Goal: Transaction & Acquisition: Purchase product/service

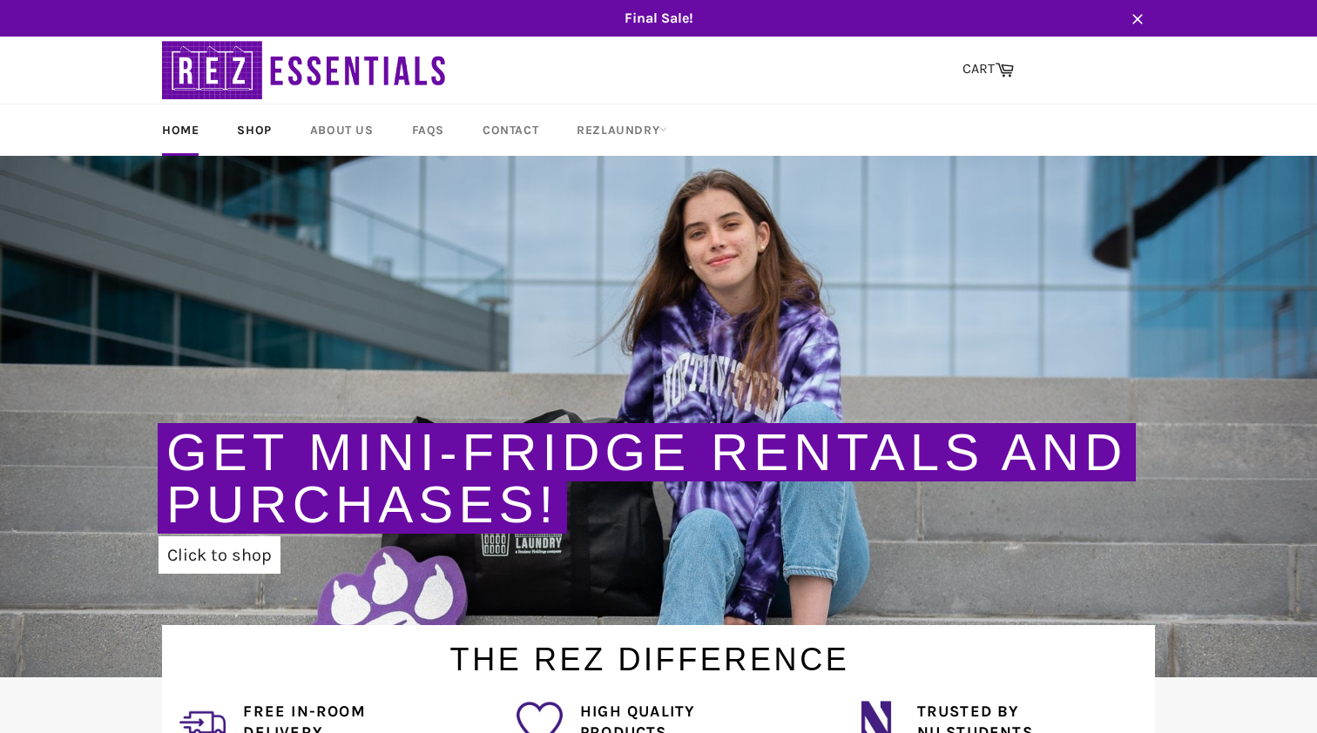
click at [272, 141] on link "Shop" at bounding box center [254, 130] width 69 height 51
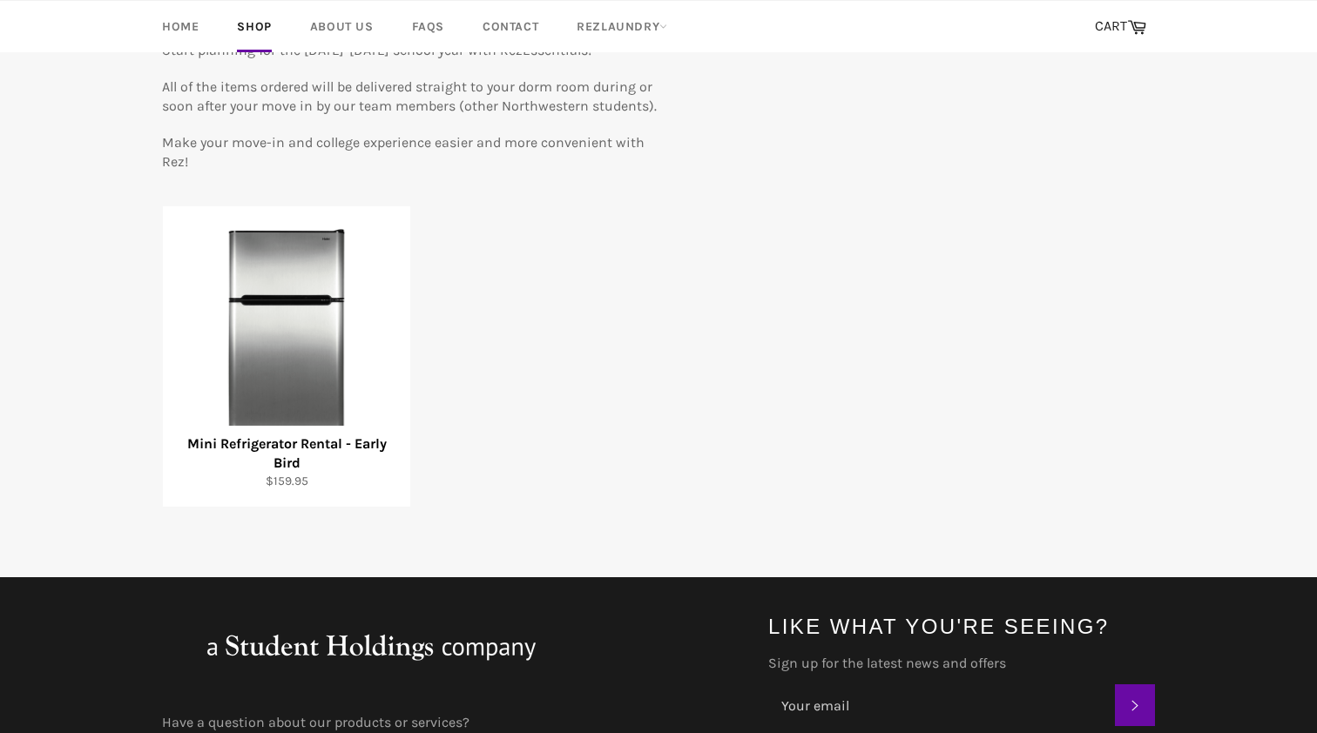
scroll to position [264, 0]
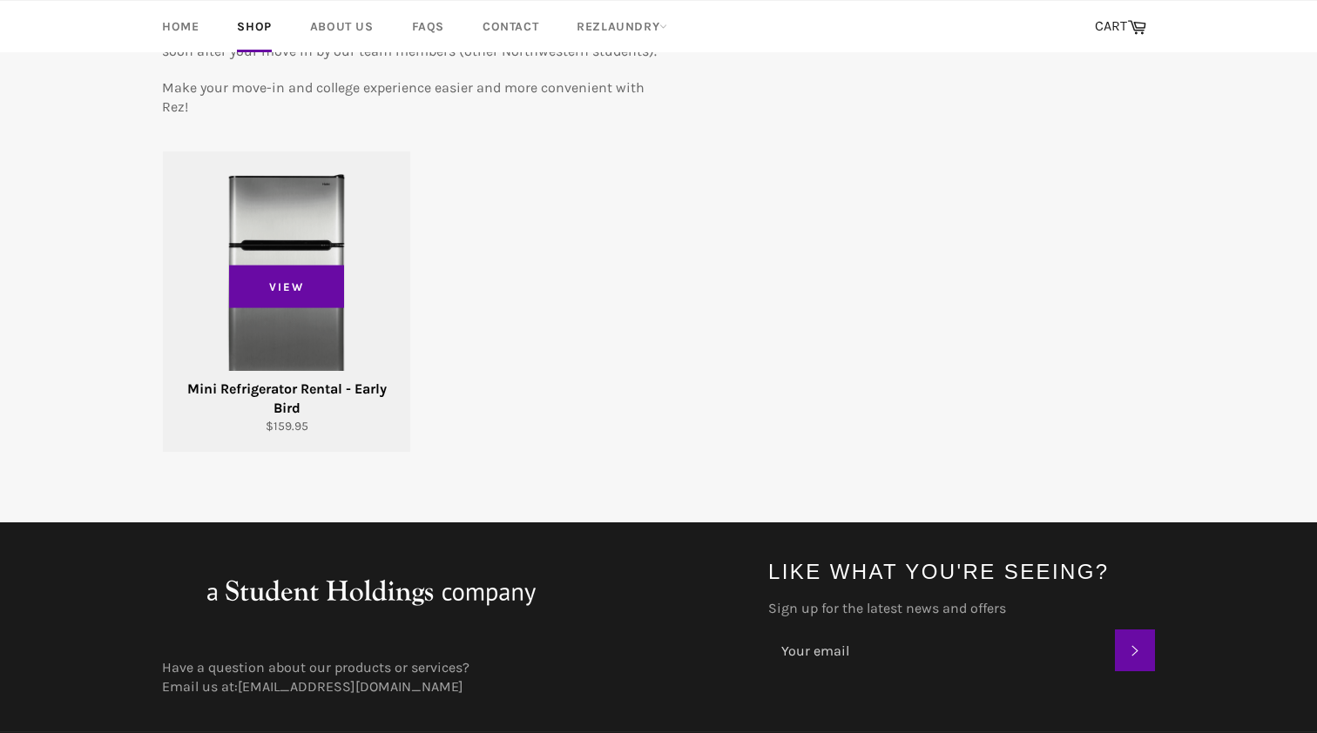
click at [288, 215] on div "View" at bounding box center [286, 302] width 247 height 301
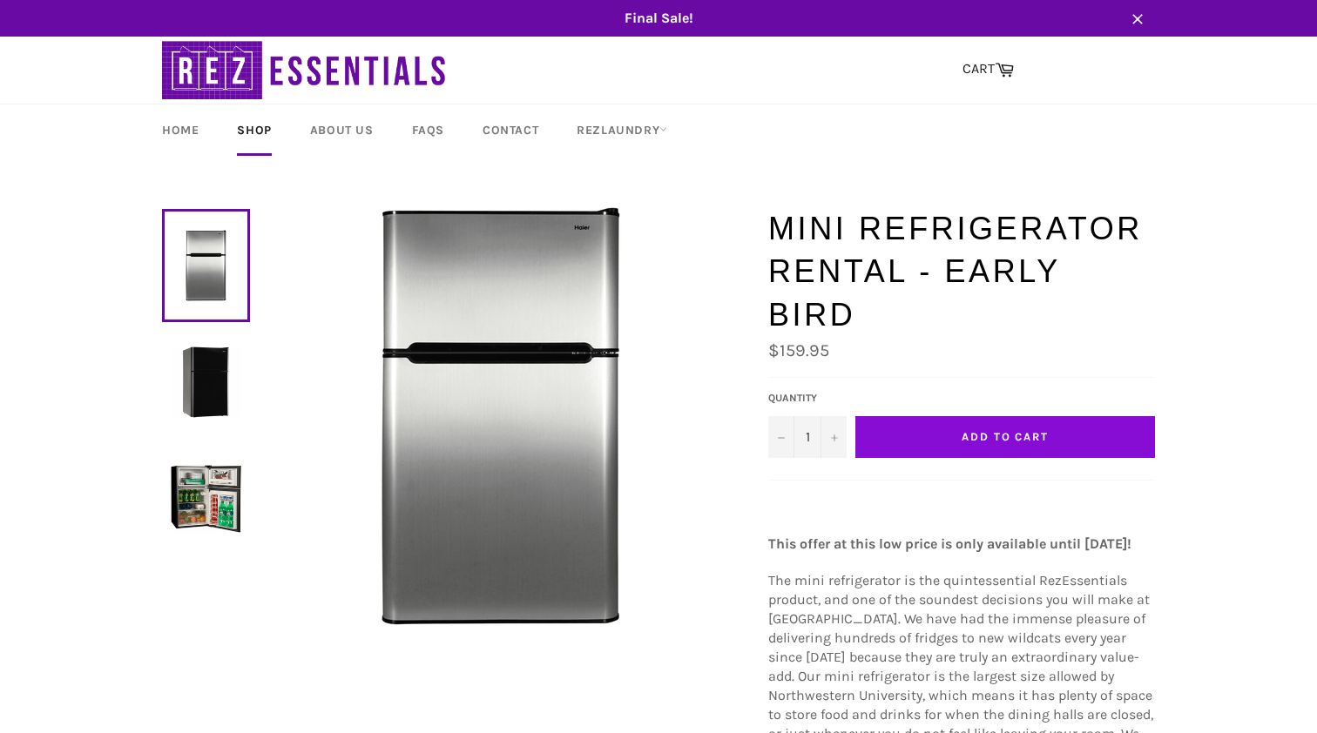
click at [1010, 416] on button "Add to Cart" at bounding box center [1005, 437] width 300 height 42
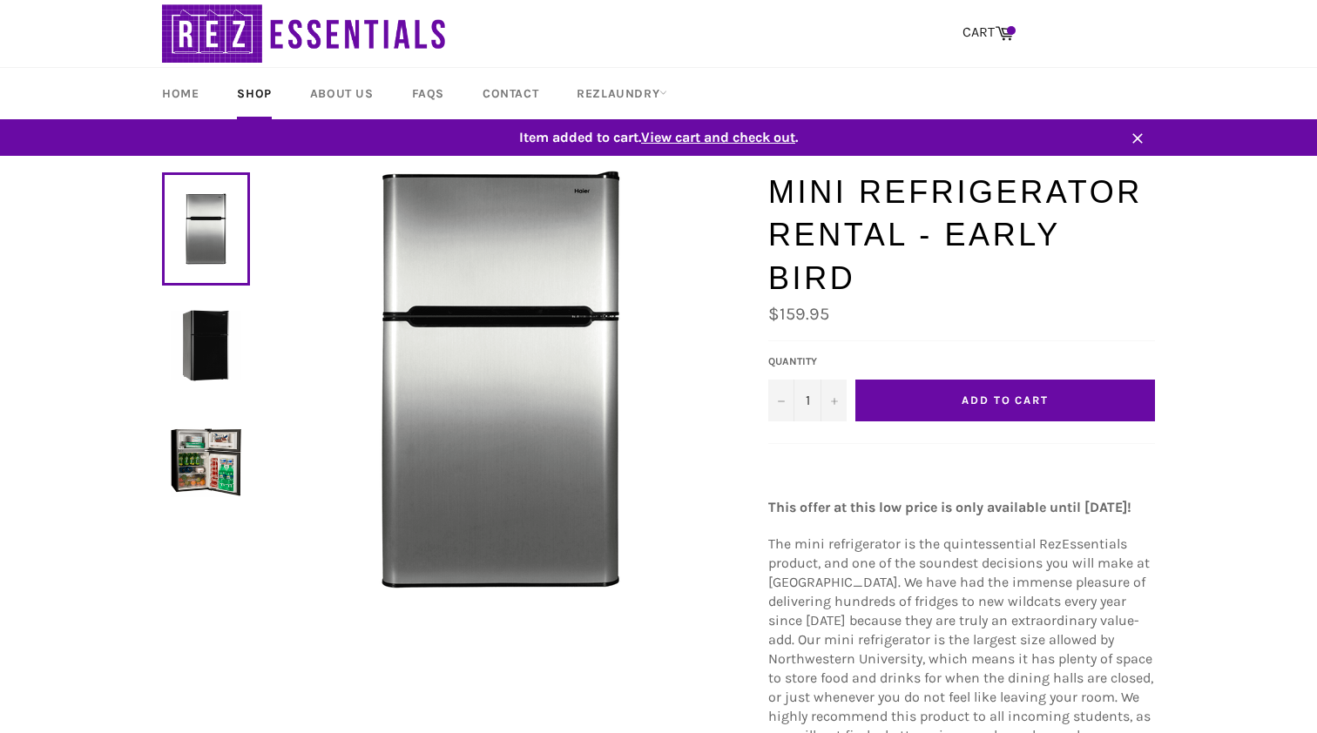
click at [749, 136] on span "View cart and check out" at bounding box center [718, 137] width 154 height 17
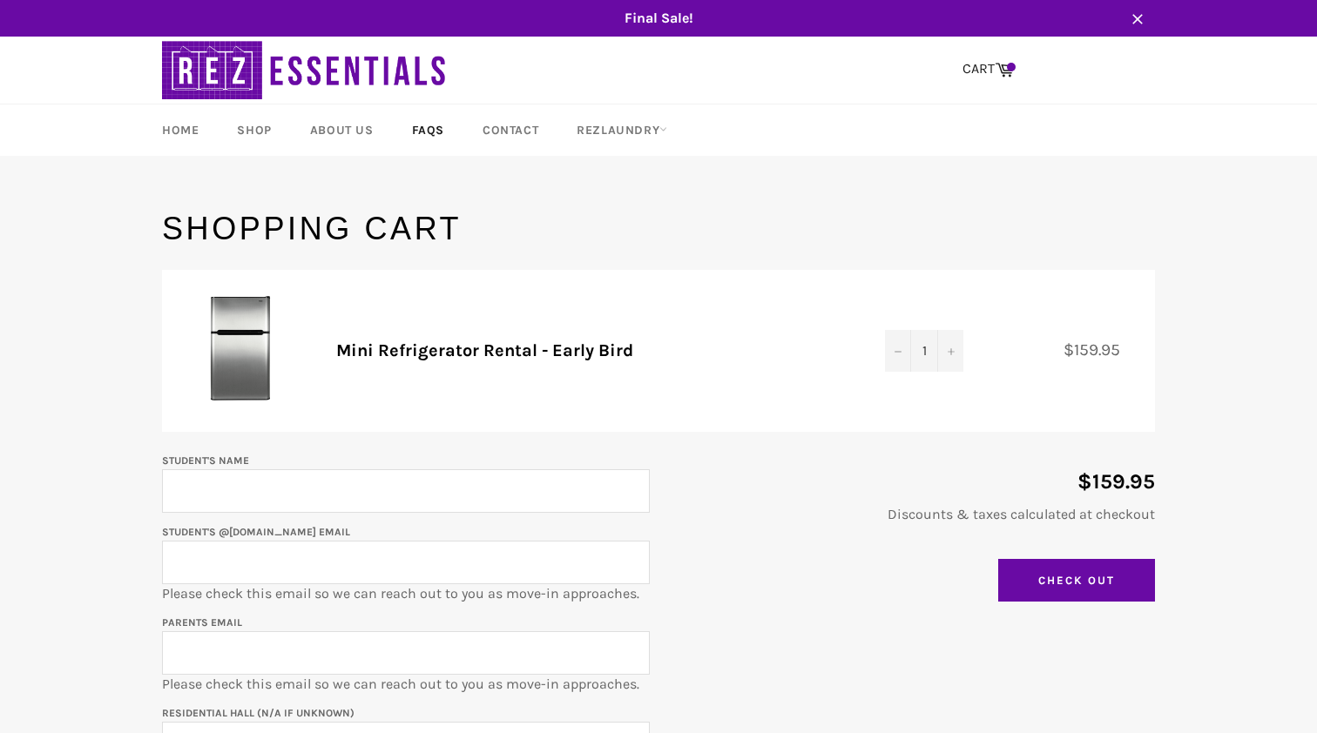
click at [429, 134] on link "FAQs" at bounding box center [428, 130] width 67 height 51
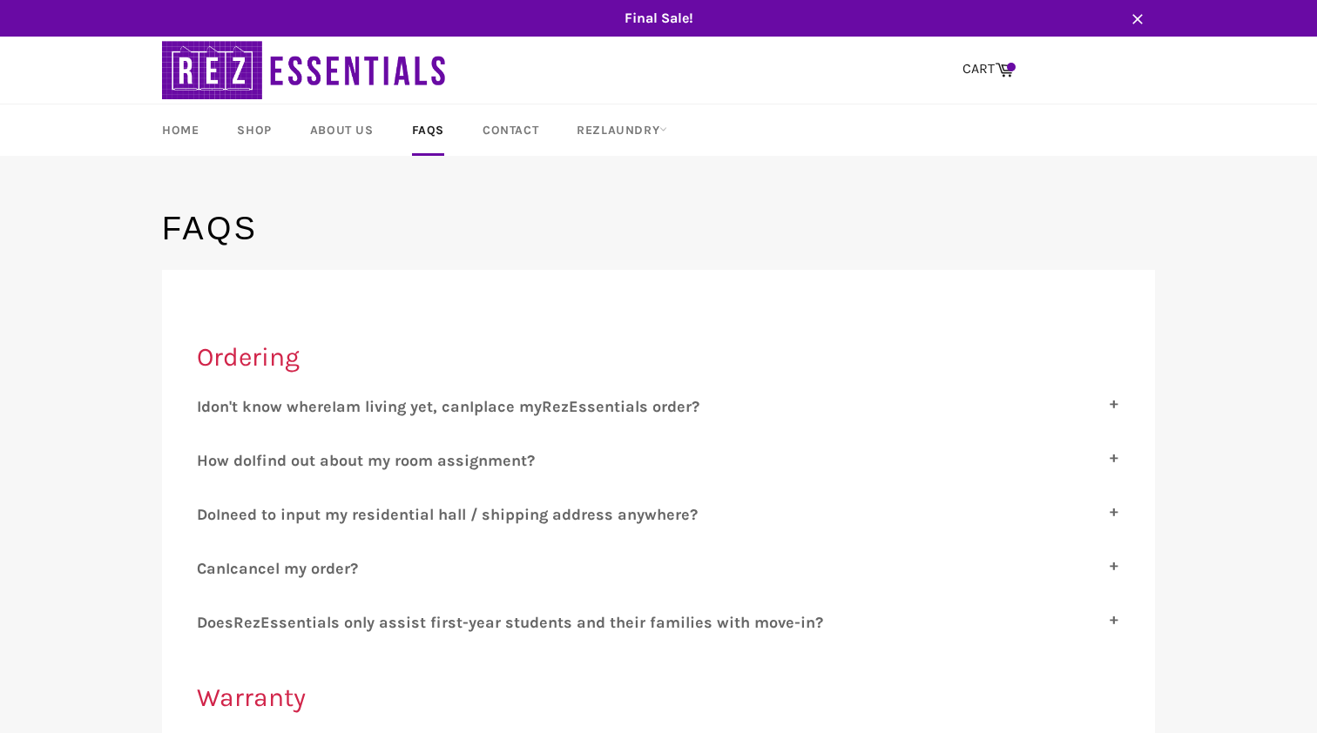
click at [796, 415] on label "I don't know where I am living yet, can I place my R ez E ssentials order?" at bounding box center [658, 406] width 923 height 19
click at [208, 409] on input "I don't know where I am living yet, can I place my R ez E ssentials order?" at bounding box center [202, 402] width 11 height 11
checkbox input "true"
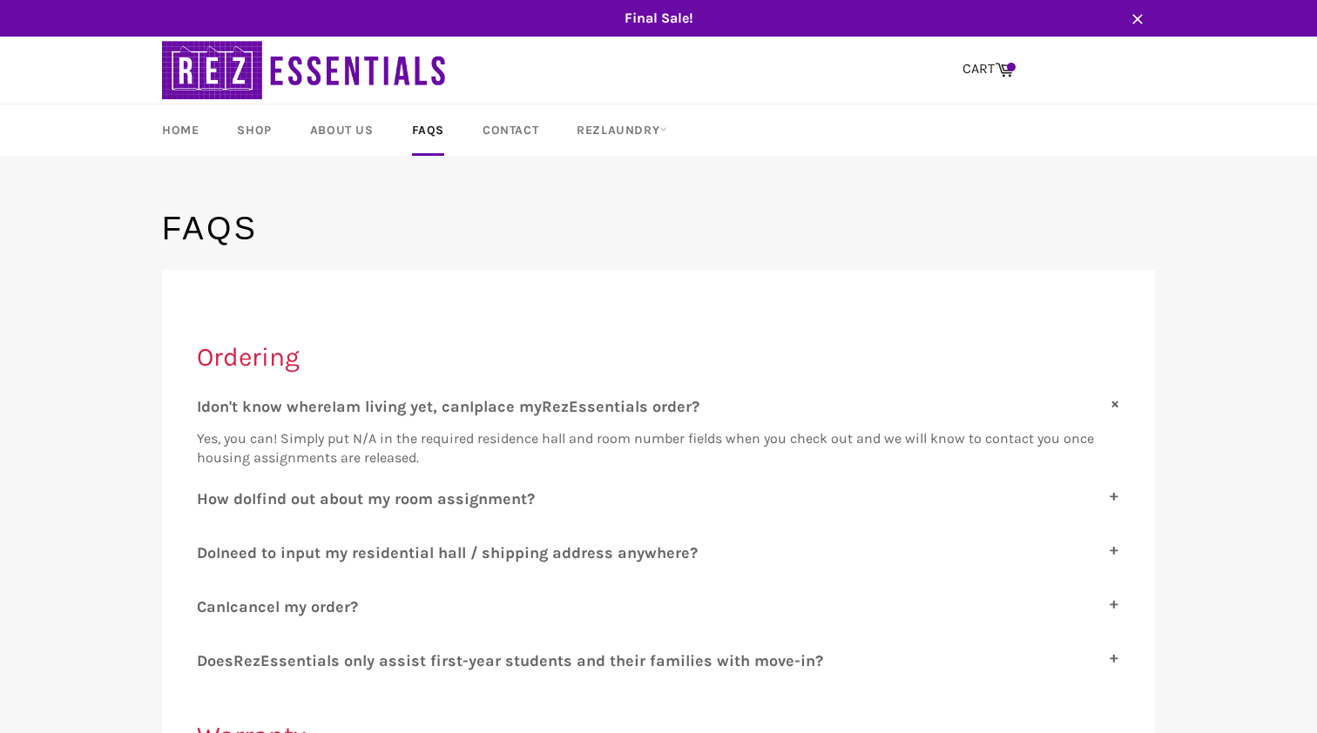
click at [671, 544] on span "need to input my residential hall / shipping address anywhere?" at bounding box center [458, 553] width 477 height 19
click at [208, 544] on input "D o I need to input my residential hall / shipping address anywhere?" at bounding box center [202, 549] width 11 height 11
checkbox input "true"
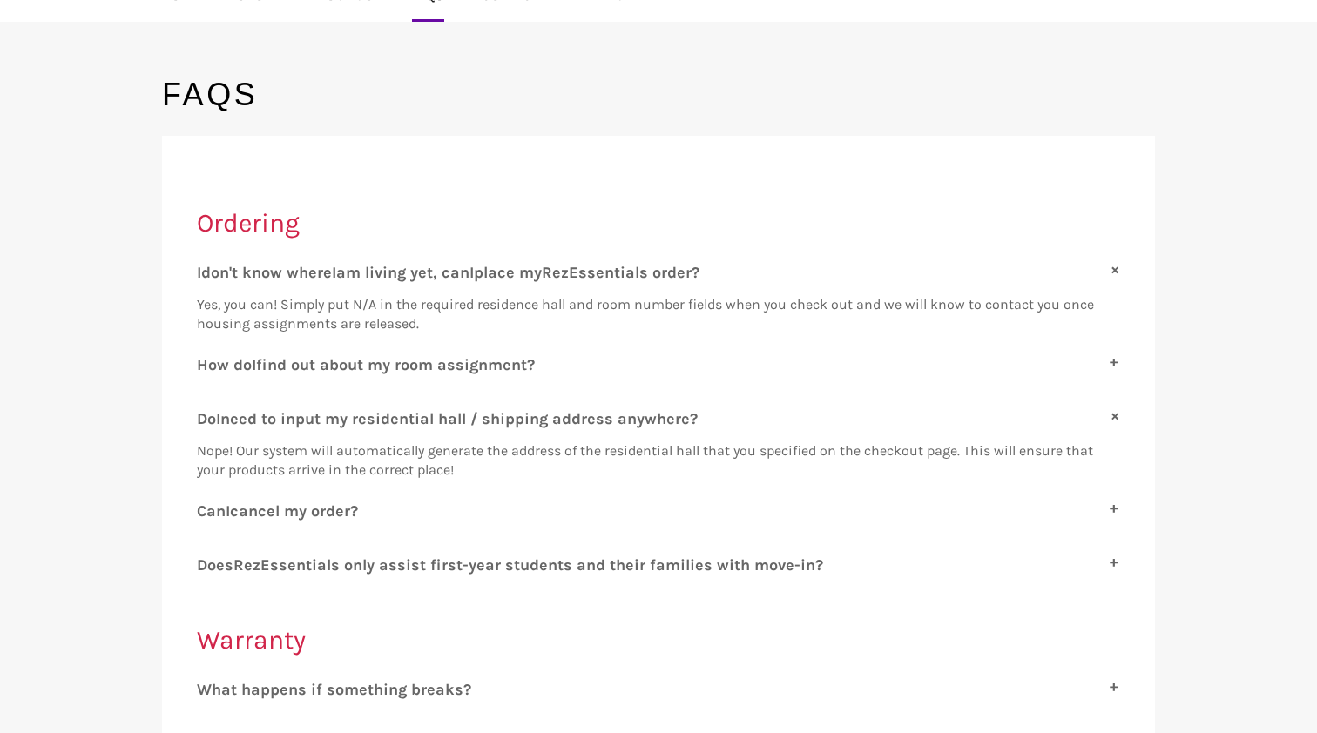
scroll to position [150, 0]
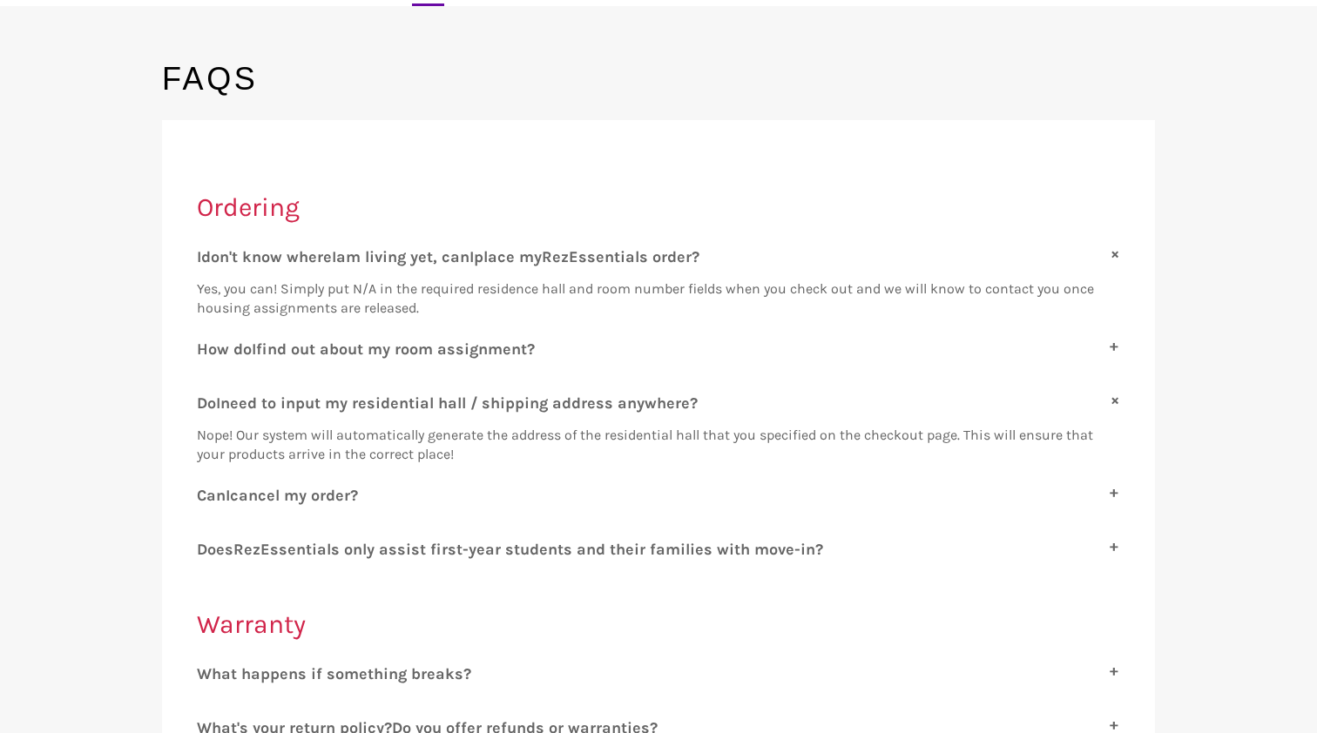
click at [541, 549] on span "ssentials only assist first-year students and their families with move-in?" at bounding box center [546, 549] width 553 height 19
click at [208, 549] on input "D oes R ez E ssentials only assist first-year students and their families with …" at bounding box center [202, 545] width 11 height 11
checkbox input "true"
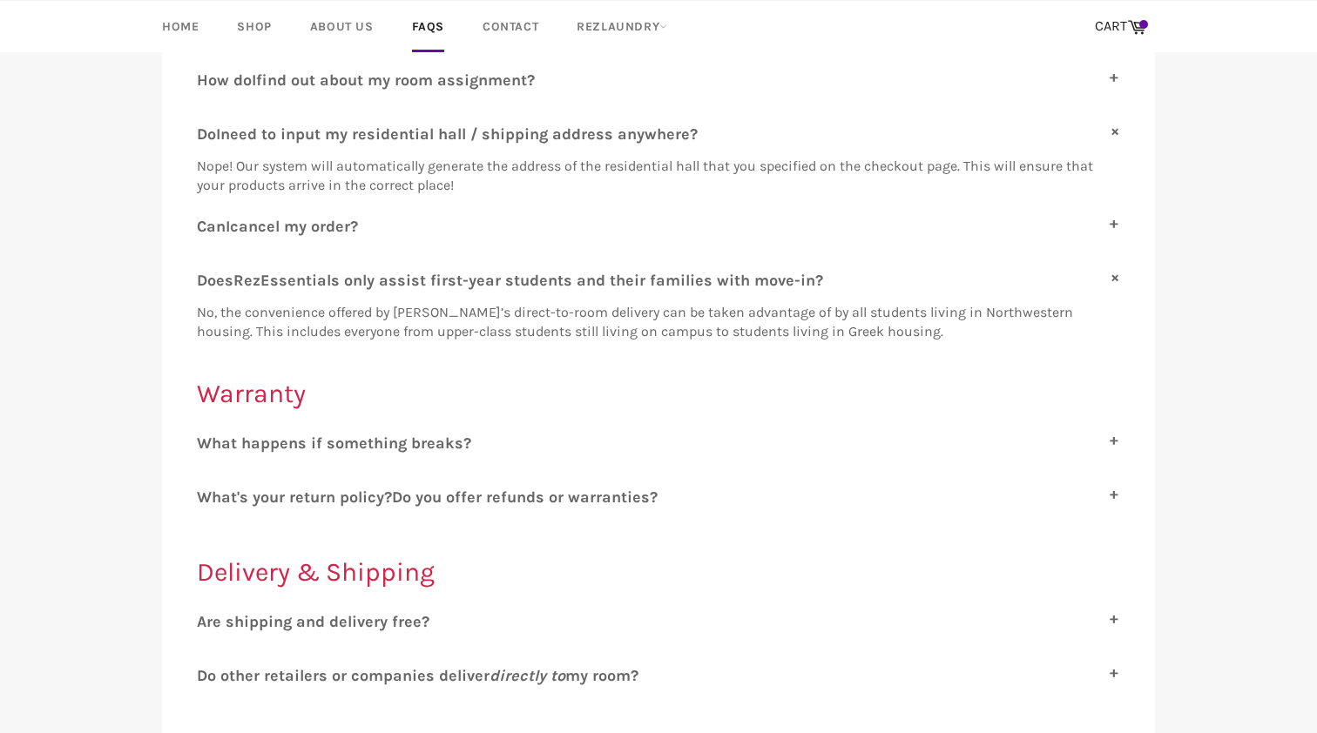
scroll to position [422, 0]
click at [419, 449] on span "hat happens if something breaks?" at bounding box center [342, 440] width 260 height 19
click at [208, 443] on input "W hat happens if something breaks?" at bounding box center [202, 436] width 11 height 11
checkbox input "true"
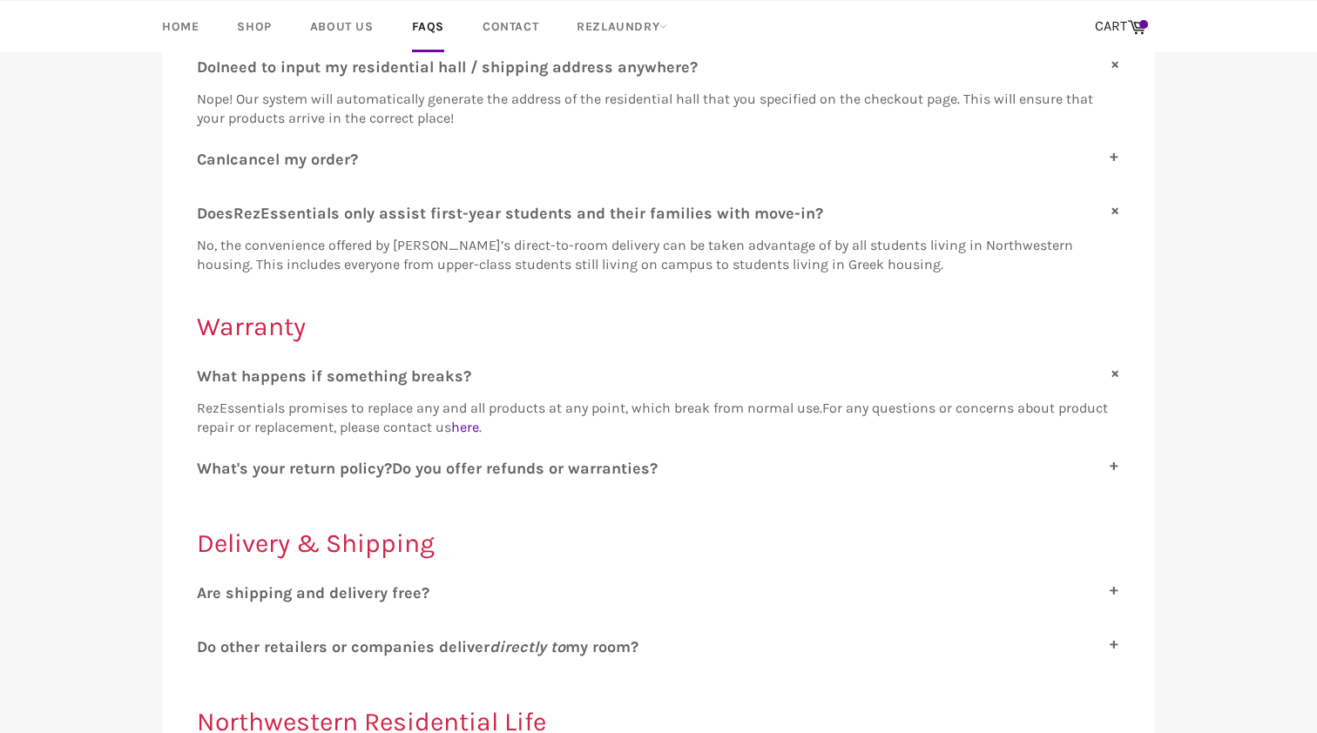
scroll to position [496, 0]
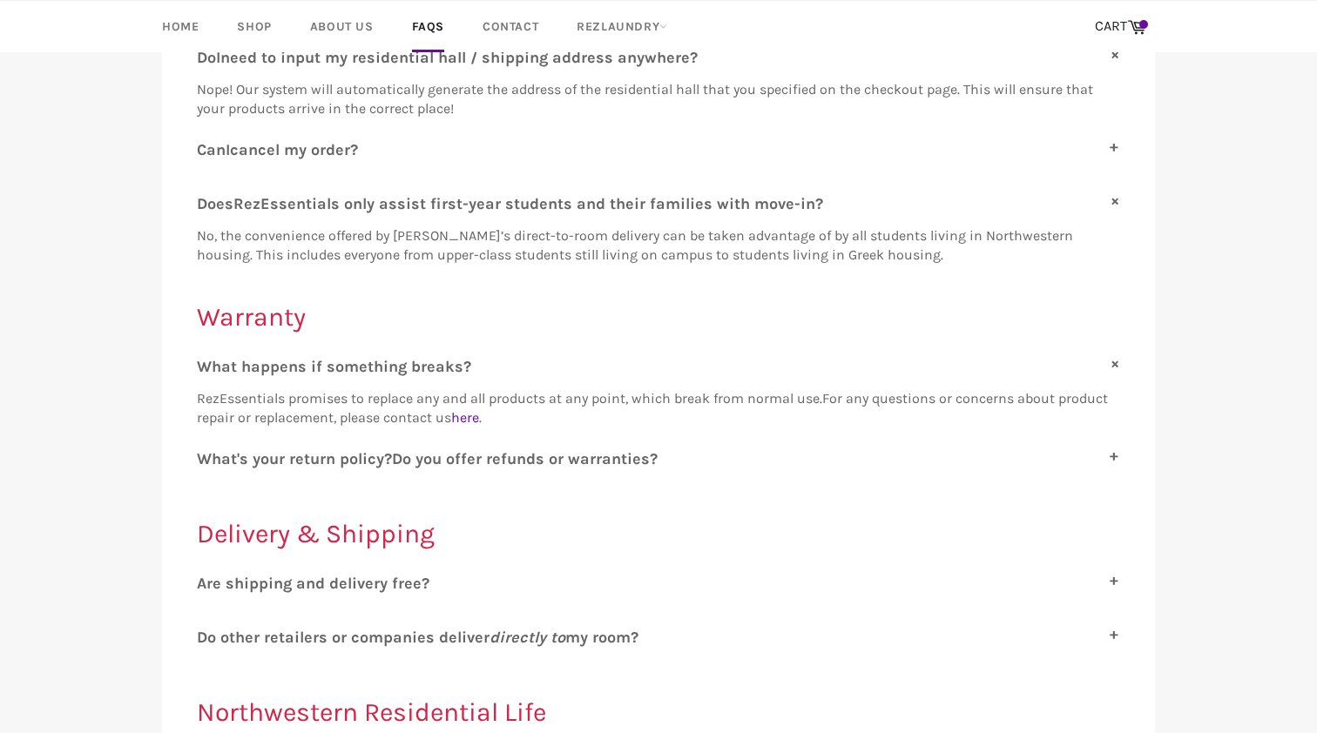
click at [419, 449] on span "o you offer refunds or warranties?" at bounding box center [529, 458] width 255 height 19
click at [208, 449] on input "W hat's your return policy? D o you offer refunds or warranties?" at bounding box center [202, 454] width 11 height 11
checkbox input "true"
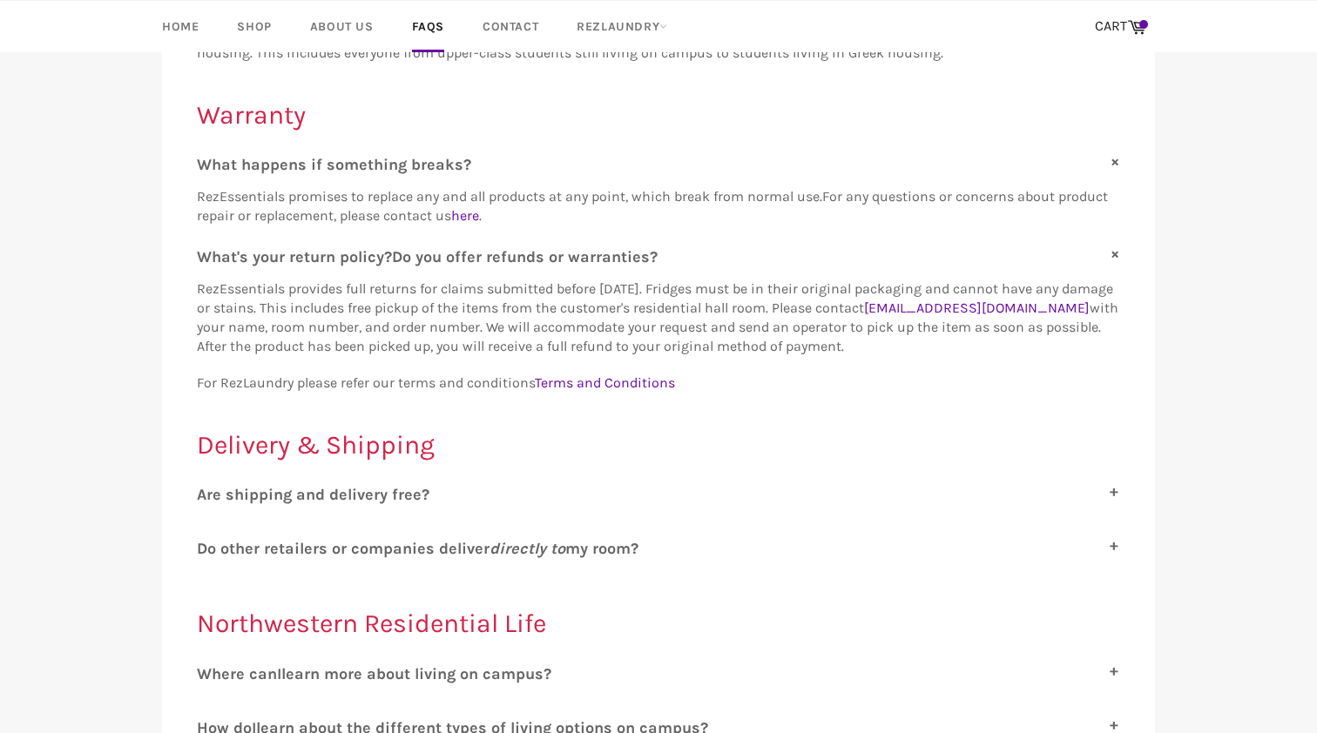
scroll to position [713, 0]
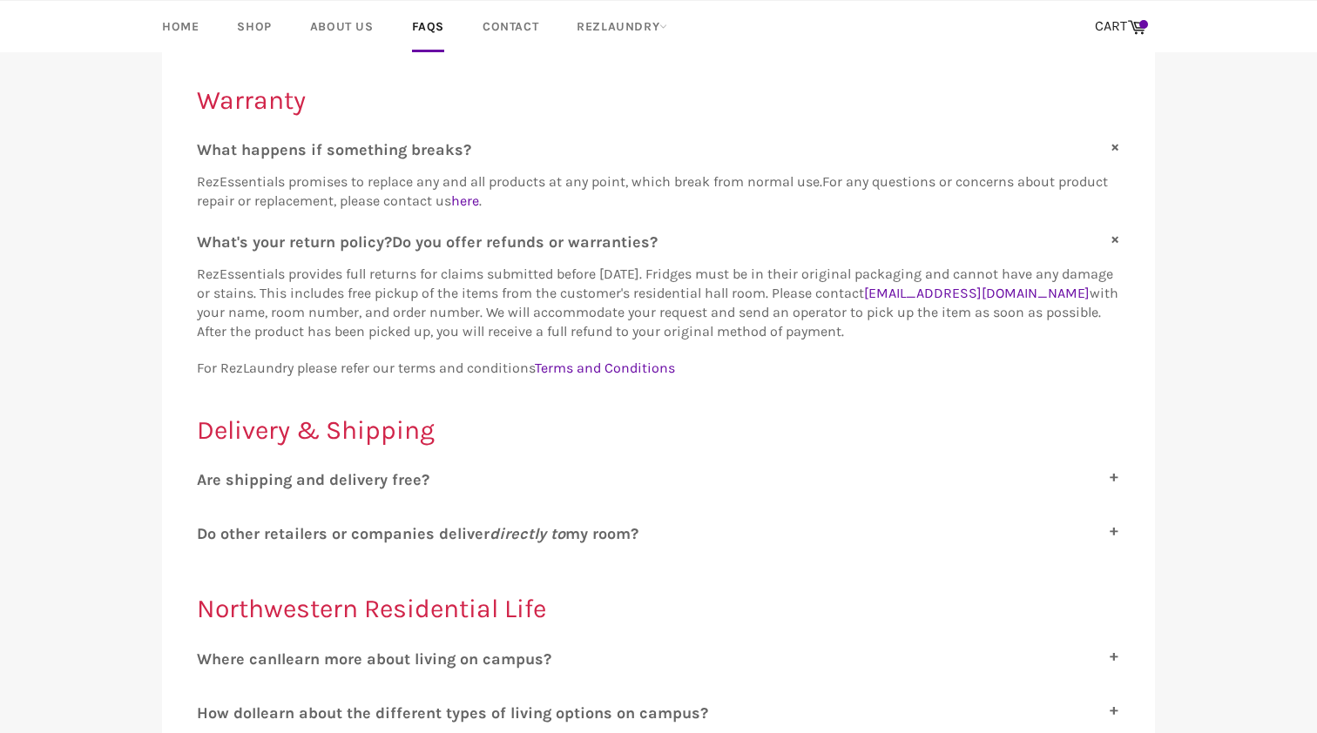
click at [348, 483] on span "re shipping and delivery free?" at bounding box center [317, 479] width 223 height 19
click at [208, 482] on input "A re shipping and delivery free?" at bounding box center [202, 475] width 11 height 11
checkbox input "true"
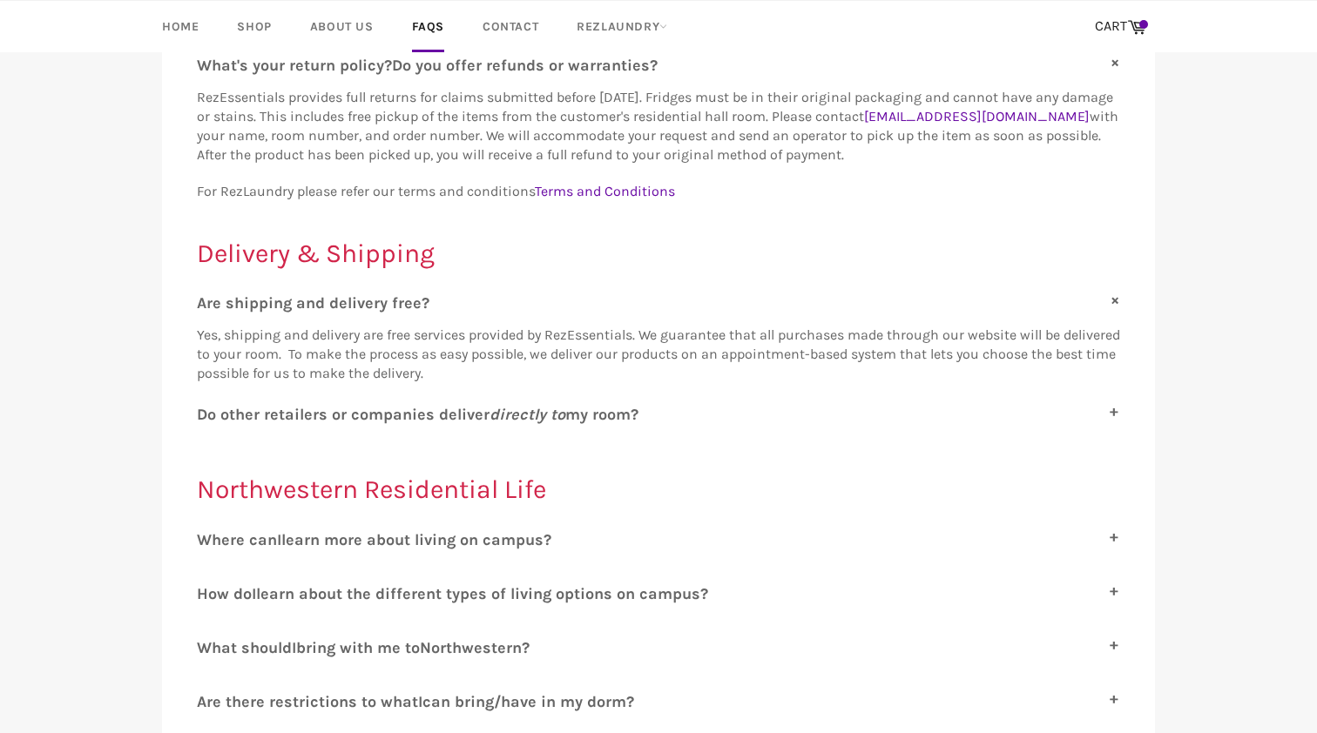
scroll to position [888, 0]
click at [616, 406] on span "o other retailers or companies deliver directly to my room?" at bounding box center [422, 415] width 431 height 19
click at [208, 406] on input "D o other retailers or companies deliver directly to my room?" at bounding box center [202, 411] width 11 height 11
checkbox input "true"
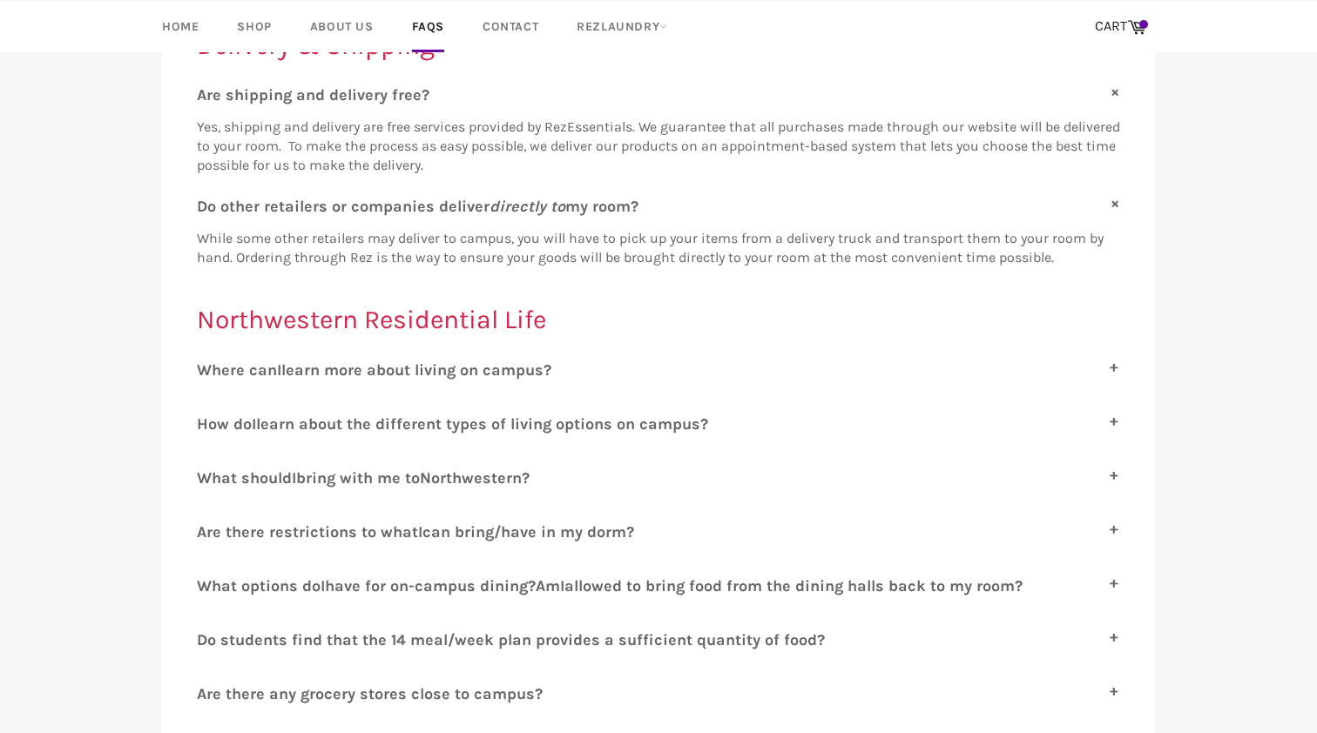
scroll to position [1091, 0]
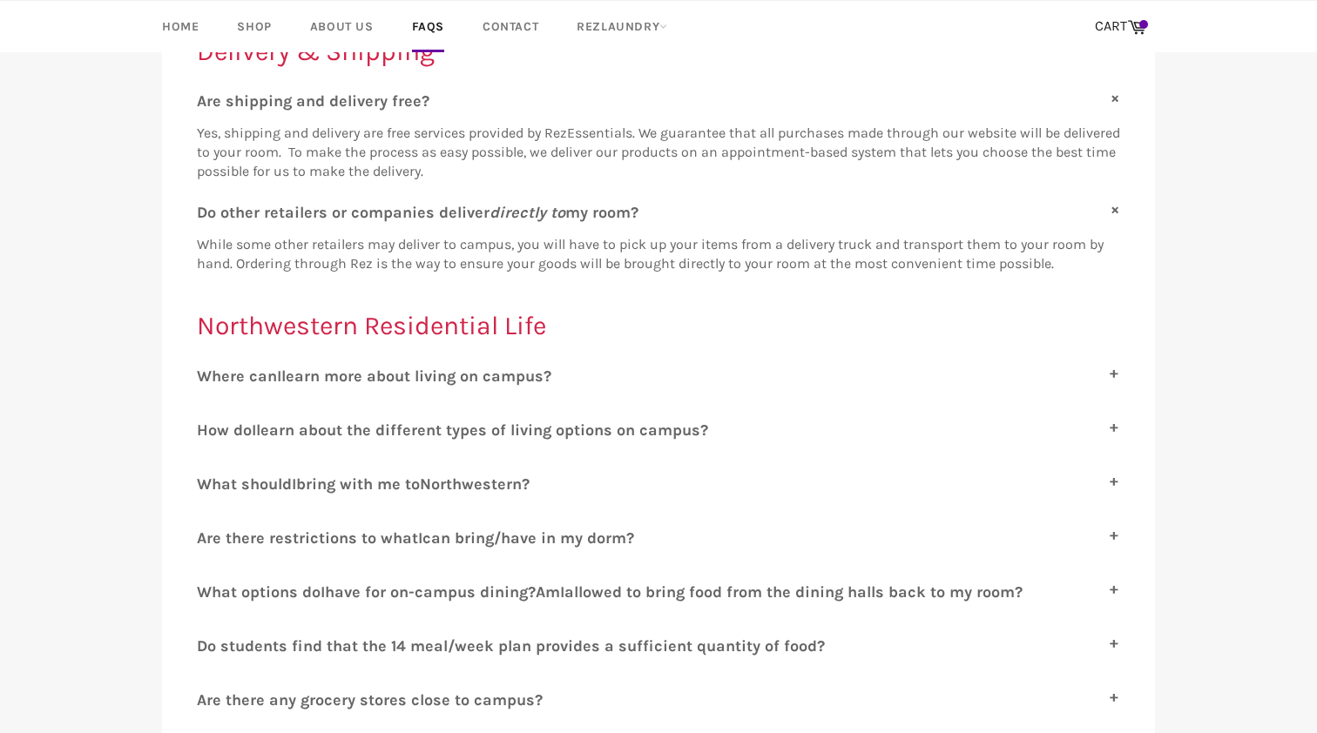
click at [513, 371] on span "learn more about living on campus?" at bounding box center [416, 376] width 270 height 19
click at [208, 371] on input "W here can I learn more about living on campus?" at bounding box center [202, 372] width 11 height 11
checkbox input "true"
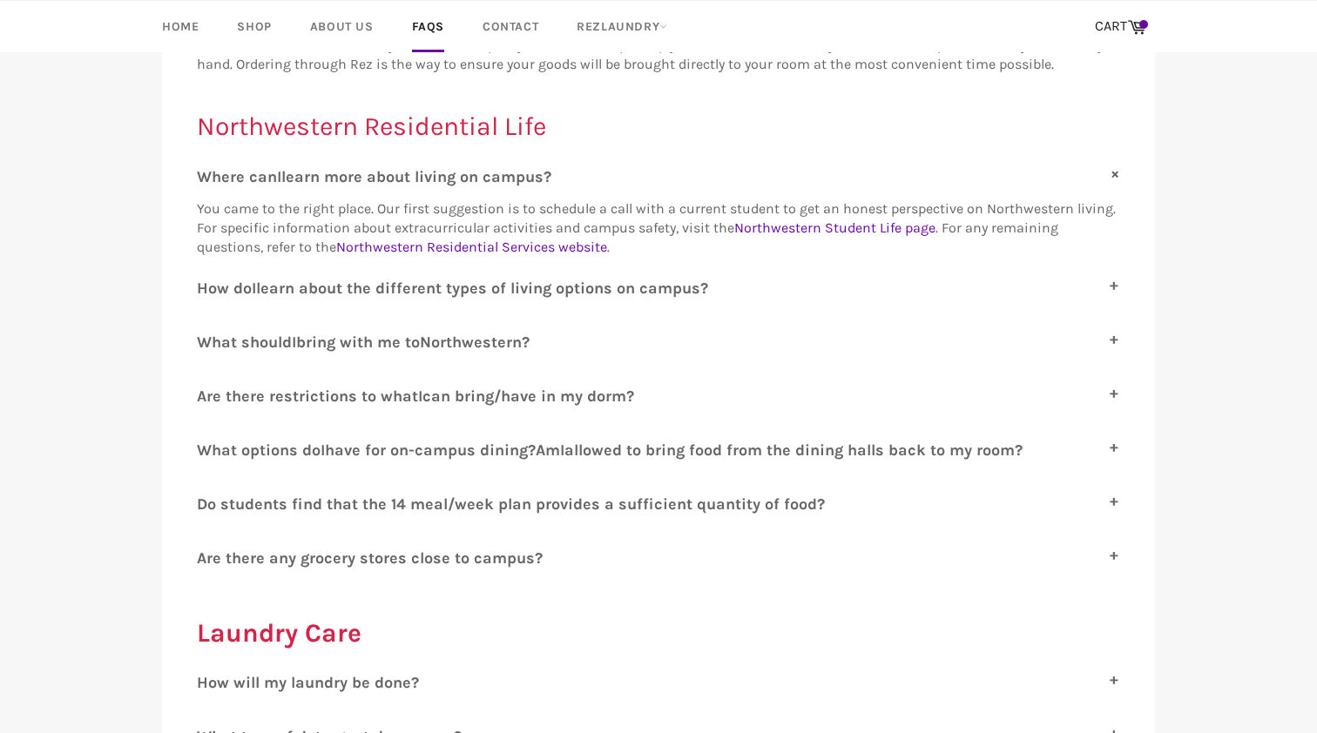
scroll to position [1301, 0]
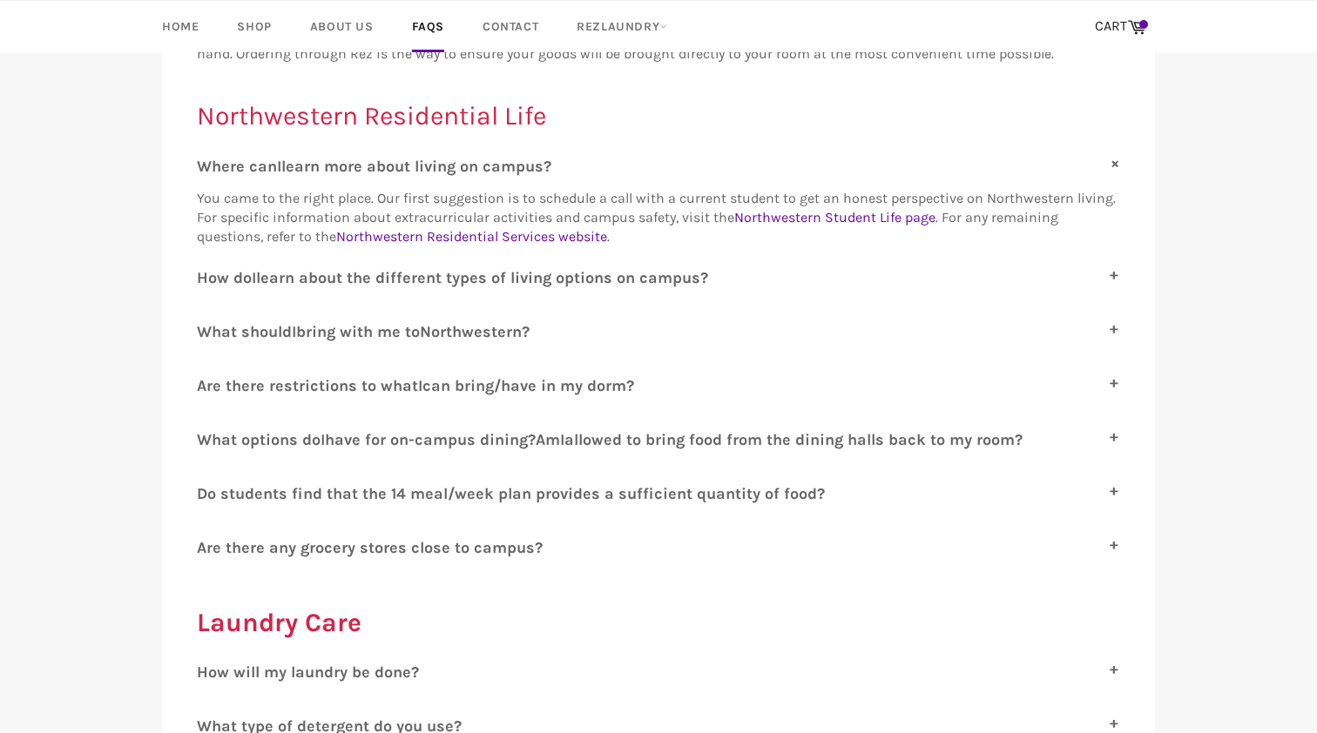
click at [692, 279] on span "learn about the different types of living options on campus?" at bounding box center [482, 277] width 452 height 19
click at [208, 279] on input "H ow do I learn about the different types of living options on campus?" at bounding box center [202, 273] width 11 height 11
checkbox input "true"
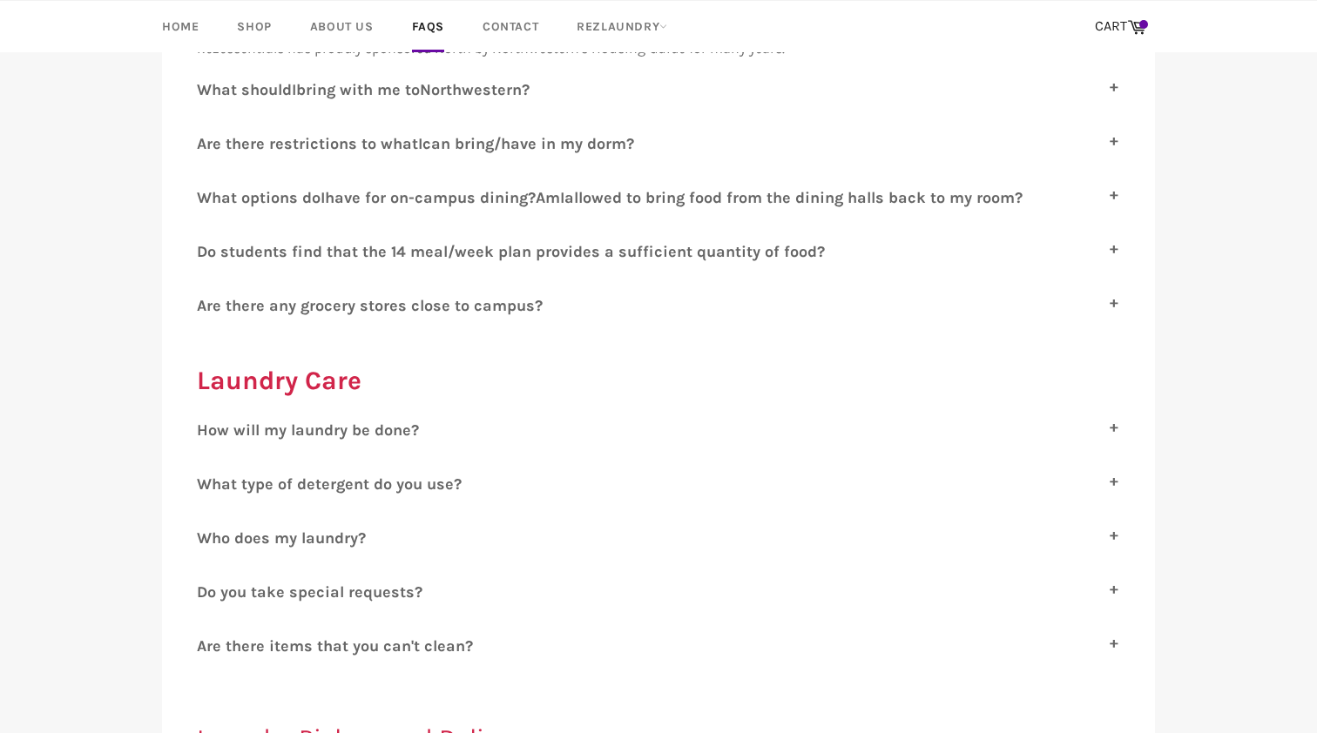
scroll to position [1618, 0]
click at [702, 247] on span "o students find that the 14 meal/week plan provides a sufficient quantity of fo…" at bounding box center [516, 251] width 618 height 19
click at [208, 247] on input "D o students find that the 14 meal/week plan provides a sufficient quantity of …" at bounding box center [202, 247] width 11 height 11
checkbox input "true"
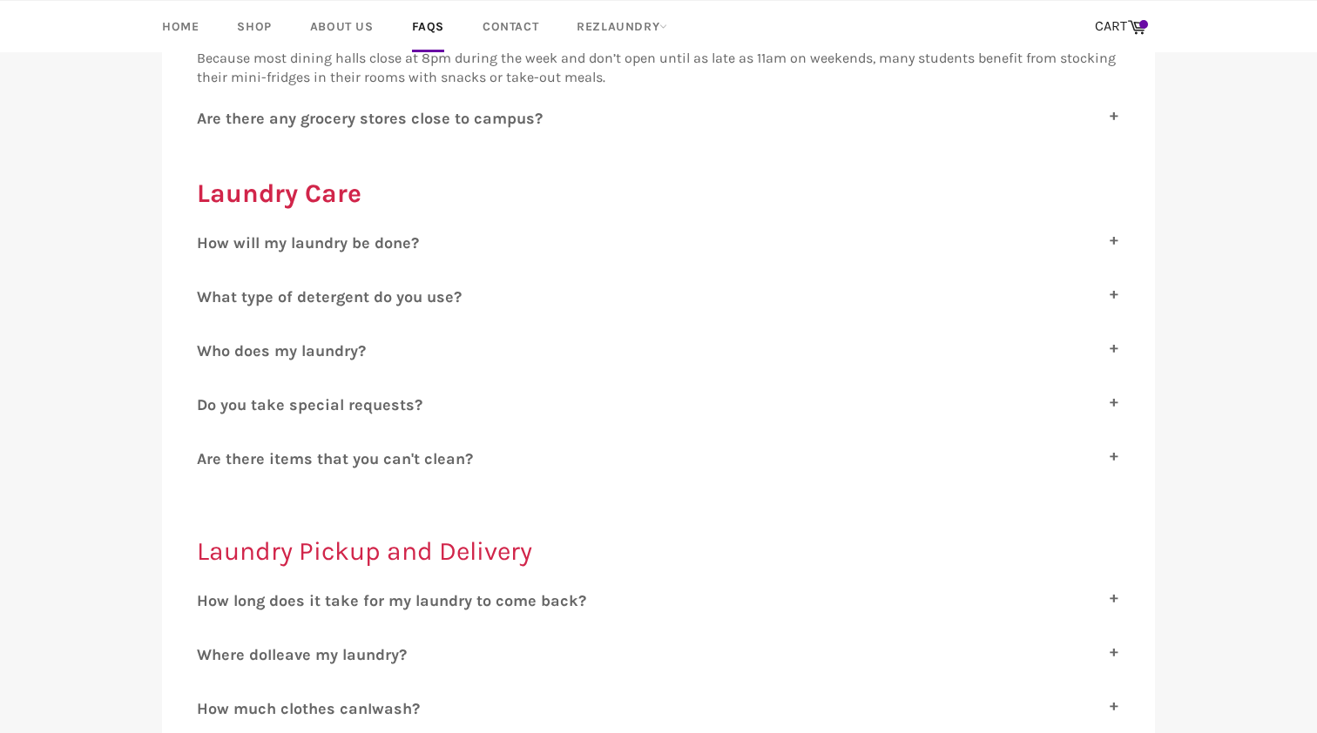
scroll to position [1901, 0]
click at [390, 240] on span "ow will my laundry be done?" at bounding box center [313, 242] width 211 height 19
click at [208, 240] on input "H ow will my laundry be done?" at bounding box center [202, 238] width 11 height 11
checkbox input "true"
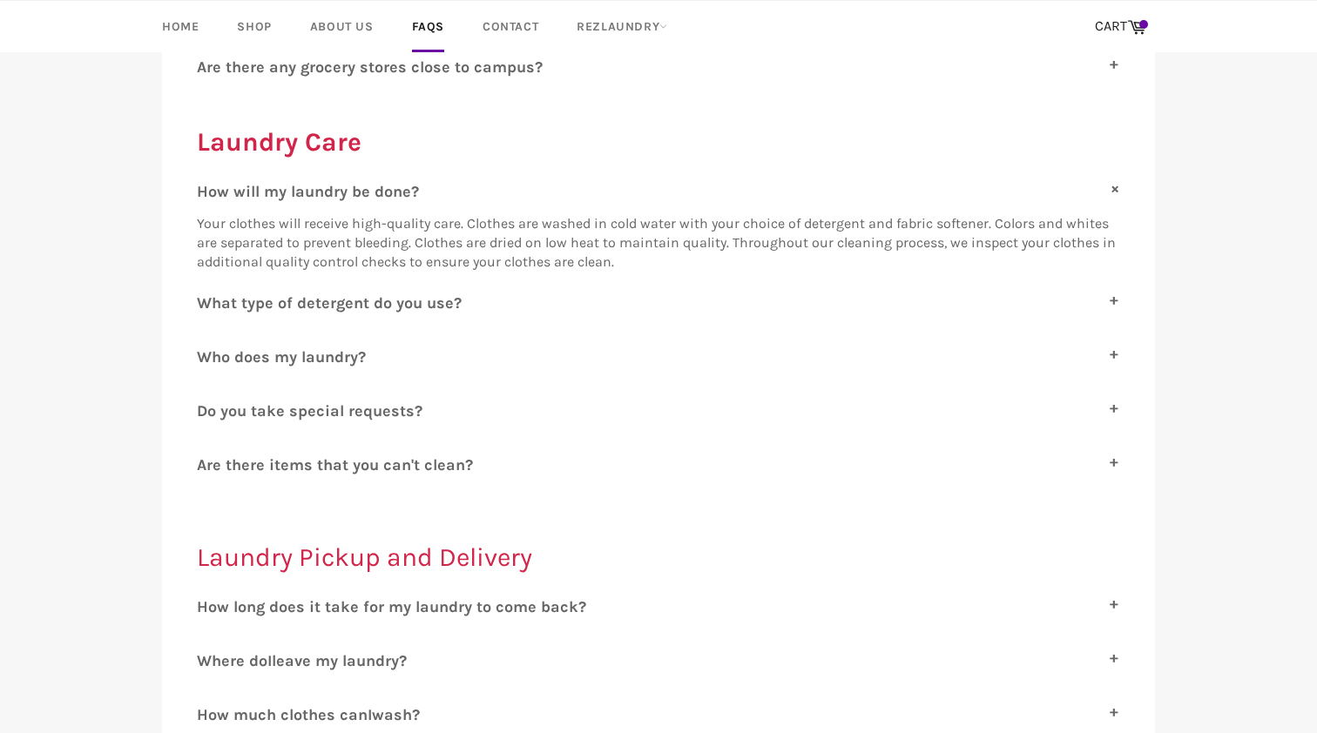
scroll to position [1960, 0]
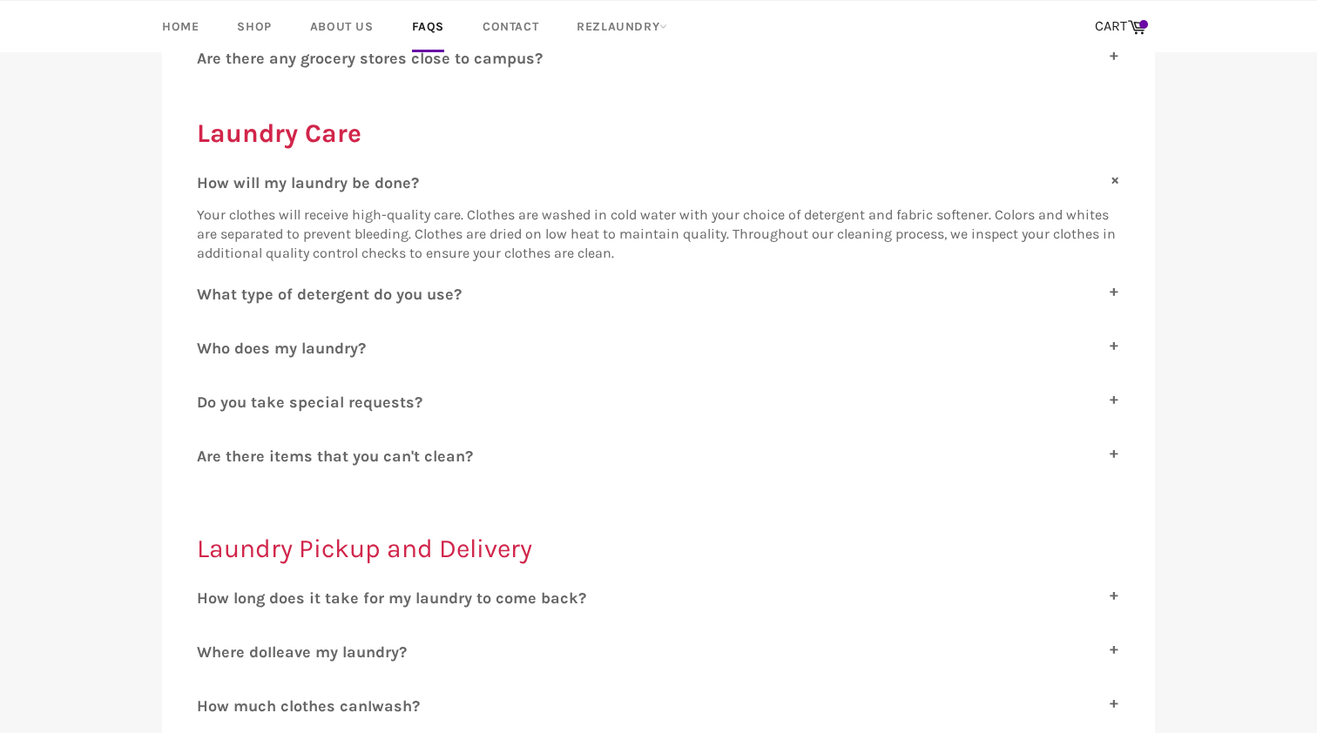
click at [352, 292] on span "hat type of detergent do you use?" at bounding box center [337, 294] width 250 height 19
click at [208, 292] on input "W hat type of detergent do you use?" at bounding box center [202, 290] width 11 height 11
checkbox input "true"
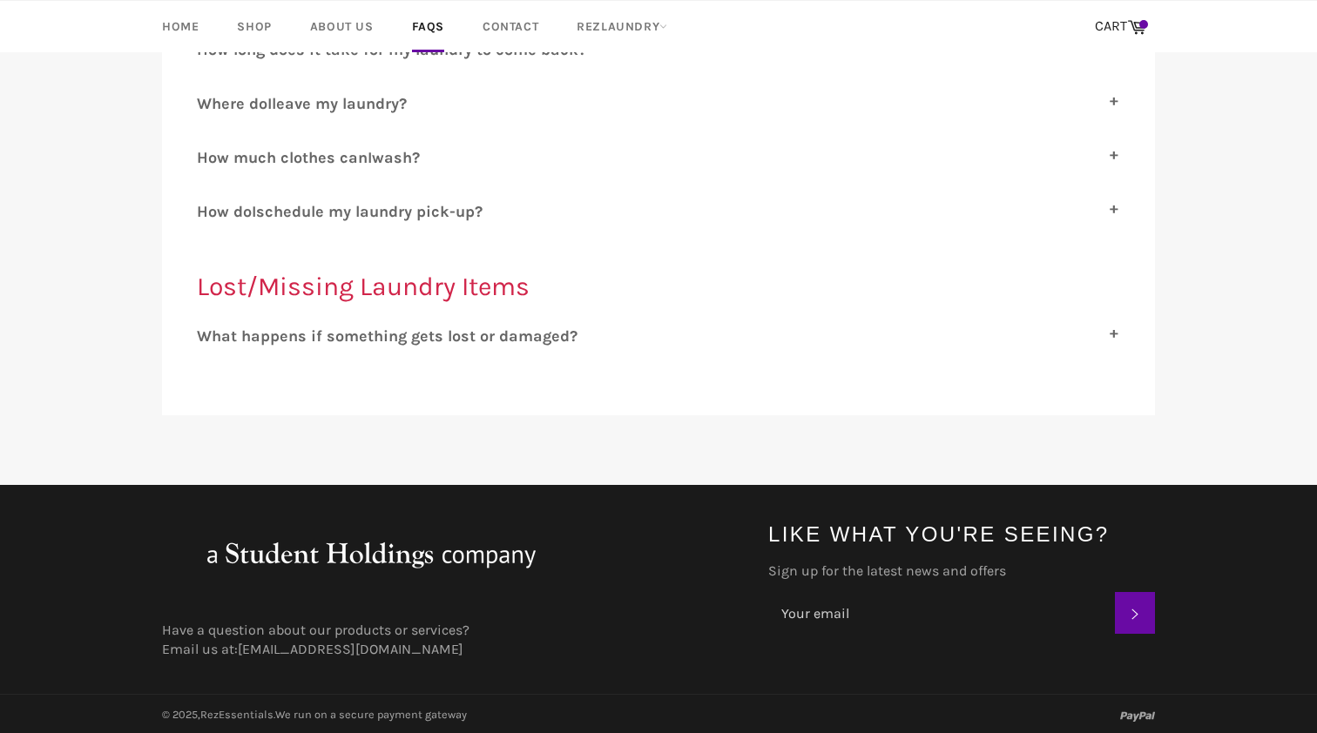
scroll to position [2546, 0]
click at [555, 336] on span "hat happens if something gets lost or damaged?" at bounding box center [395, 337] width 366 height 19
click at [208, 336] on input "W hat happens if something gets lost or damaged?" at bounding box center [202, 333] width 11 height 11
checkbox input "true"
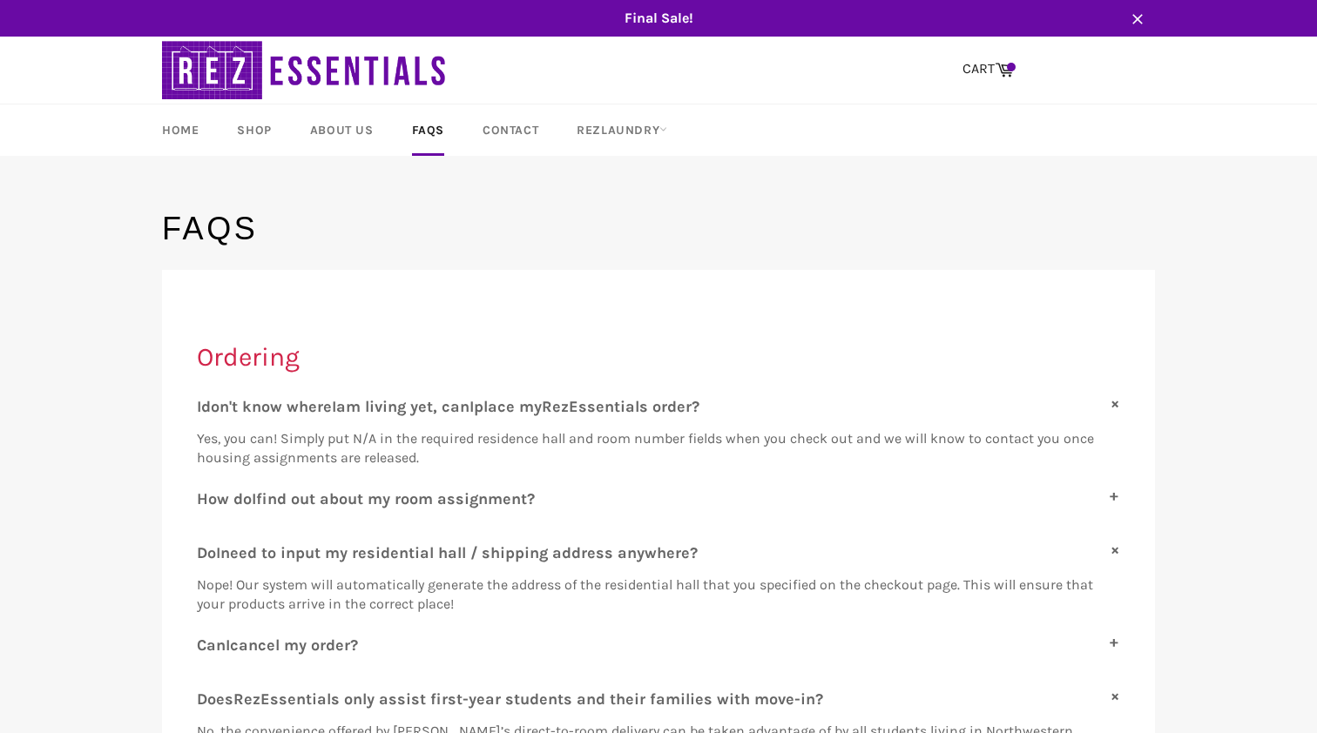
scroll to position [0, 0]
click at [517, 137] on link "Contact" at bounding box center [510, 130] width 91 height 51
click at [290, 66] on img at bounding box center [305, 70] width 287 height 67
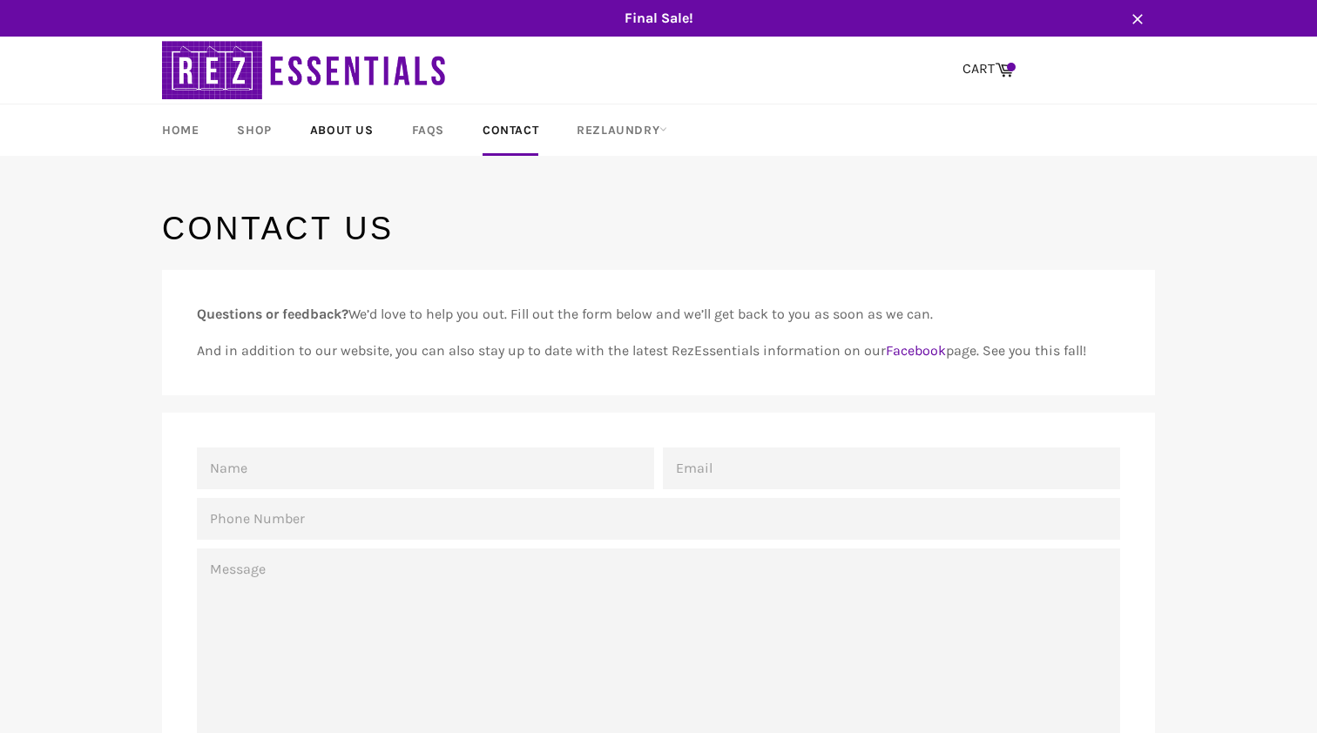
click at [380, 142] on link "About Us" at bounding box center [342, 130] width 98 height 51
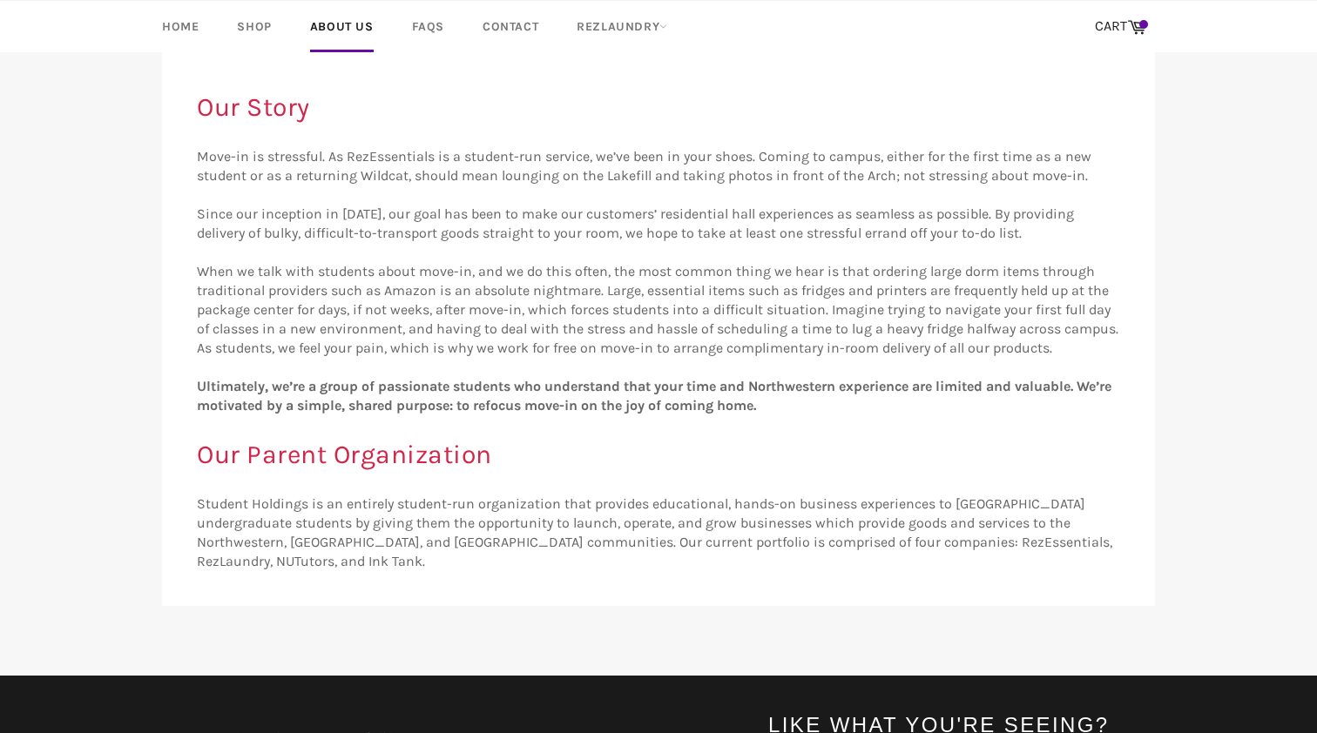
scroll to position [81, 0]
